Goal: Task Accomplishment & Management: Use online tool/utility

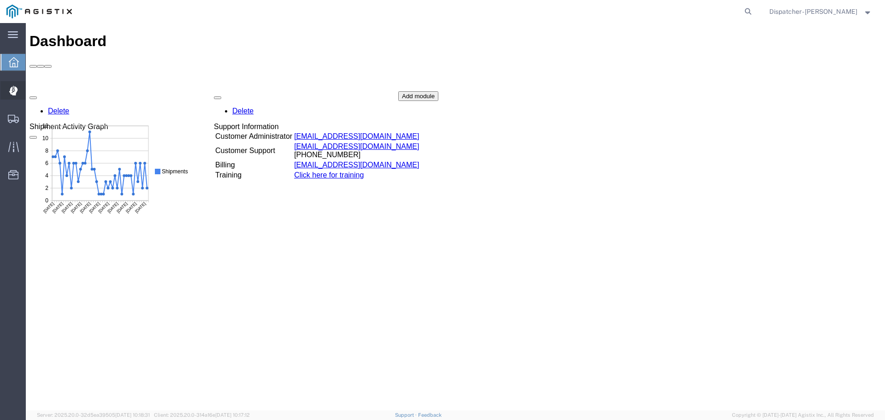
click at [19, 88] on div at bounding box center [13, 90] width 26 height 18
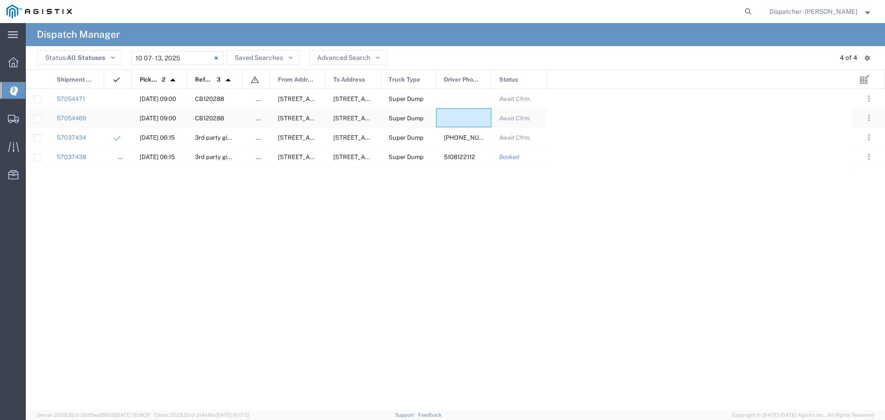
click at [449, 116] on div at bounding box center [463, 117] width 55 height 19
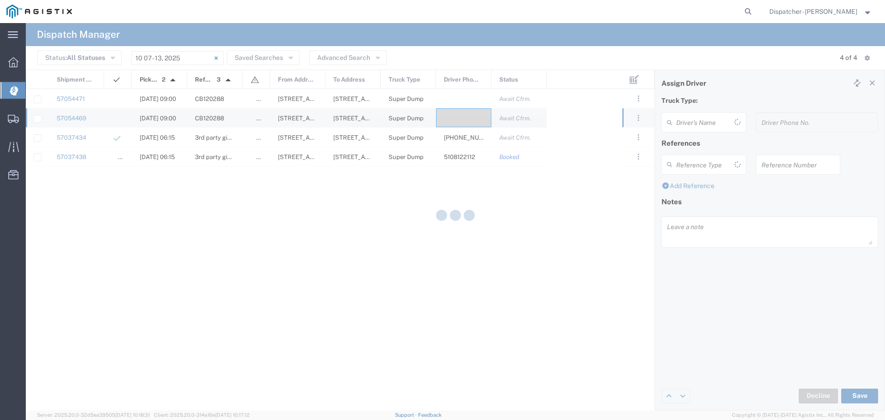
click at [450, 116] on div at bounding box center [455, 216] width 859 height 387
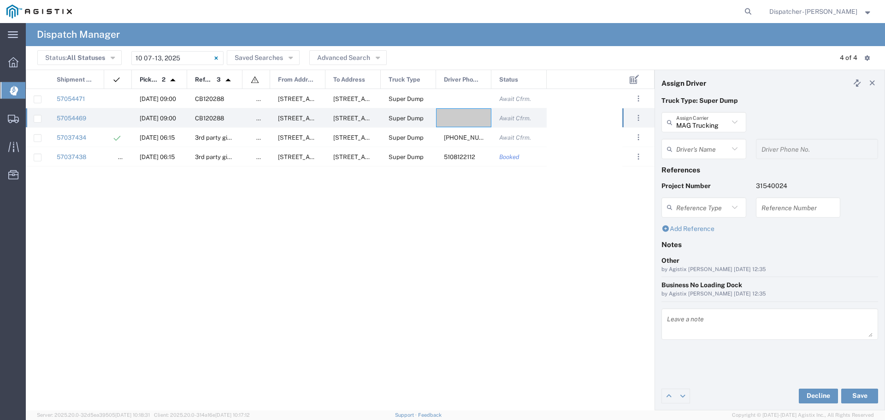
click at [720, 181] on p "Project Number" at bounding box center [703, 186] width 85 height 10
click at [717, 154] on input "text" at bounding box center [702, 149] width 53 height 16
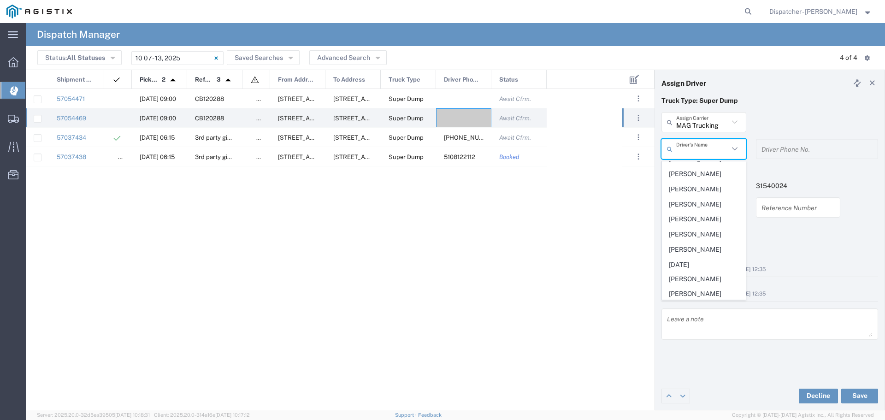
scroll to position [307, 0]
click at [702, 200] on span "Minh Giang" at bounding box center [703, 193] width 83 height 14
type input "Minh Giang"
type input "5107153622"
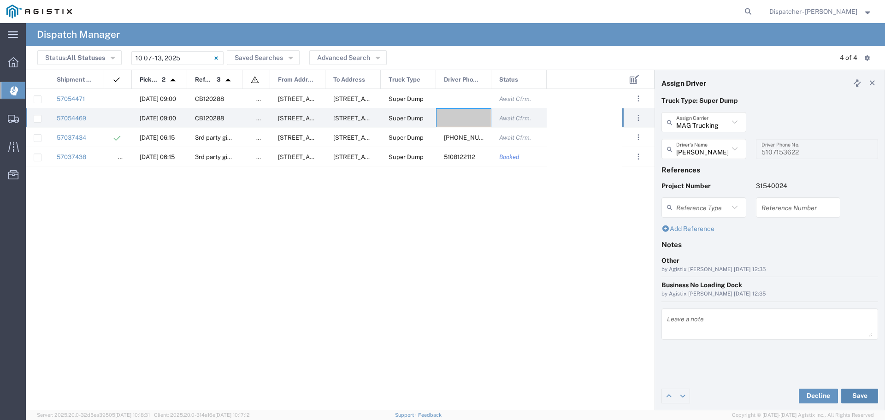
click at [865, 393] on button "Save" at bounding box center [859, 395] width 37 height 15
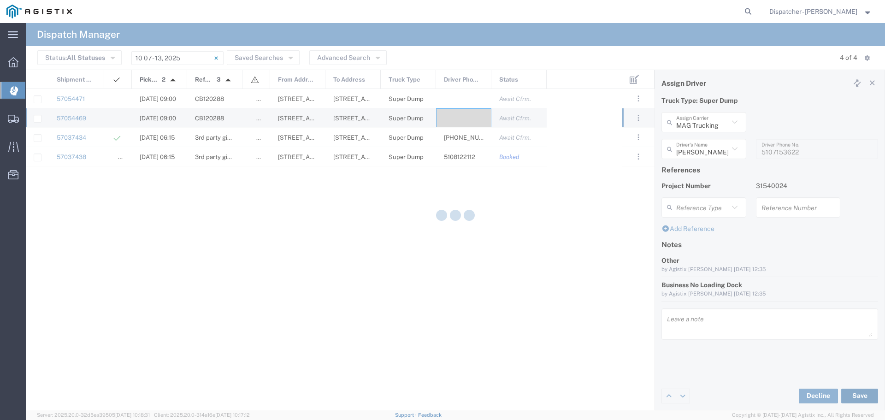
type input "Minh Giang"
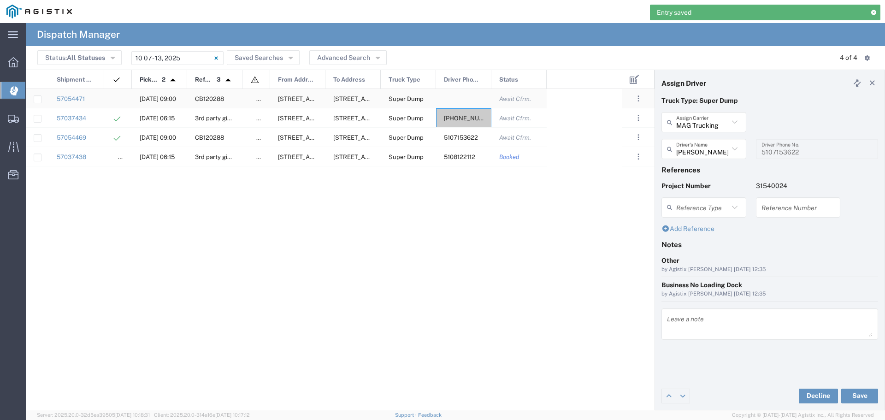
click at [481, 94] on div at bounding box center [463, 98] width 55 height 19
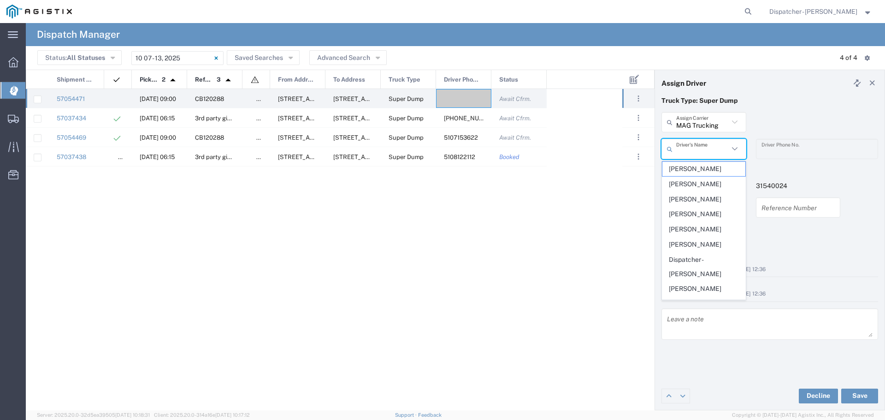
click at [707, 152] on input "text" at bounding box center [702, 149] width 53 height 16
click at [712, 209] on span "Chung Nguyen" at bounding box center [703, 214] width 83 height 14
type input "Chung Nguyen"
type input "5104683781"
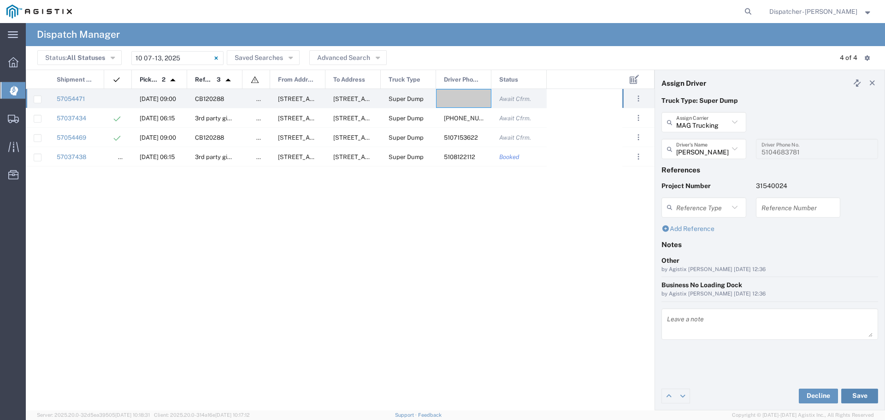
click at [874, 394] on button "Save" at bounding box center [859, 395] width 37 height 15
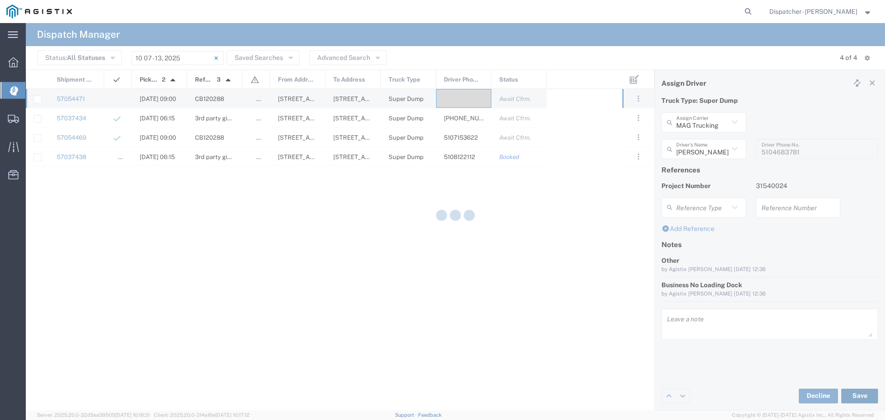
type input "Chung Nguyen"
